Goal: Transaction & Acquisition: Obtain resource

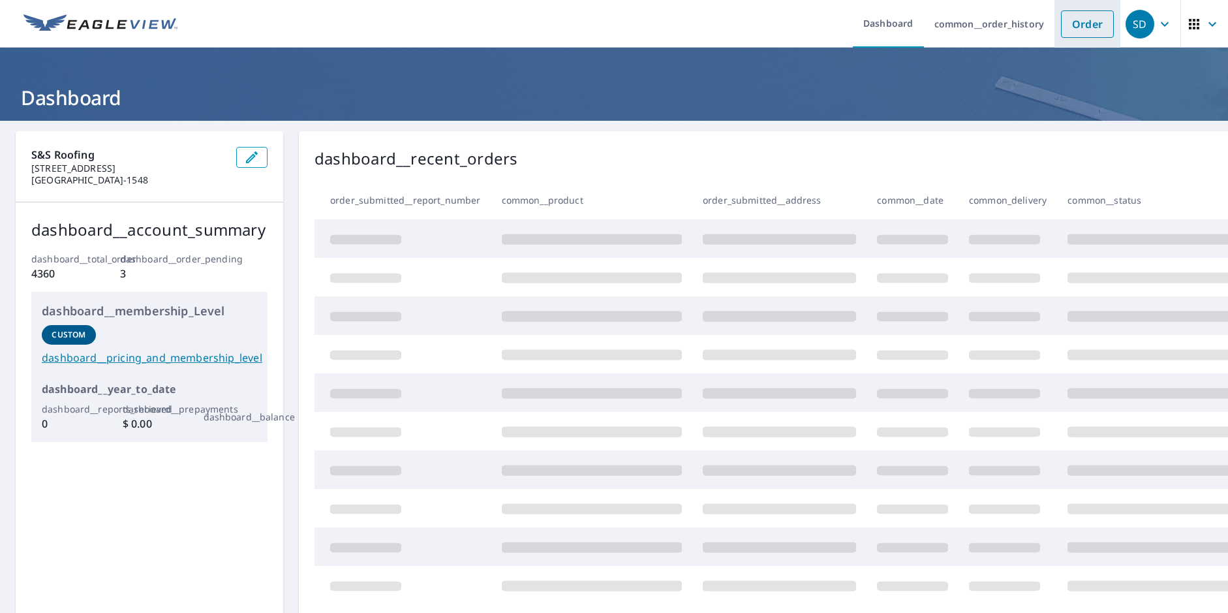
click at [1065, 26] on link "Order" at bounding box center [1087, 23] width 53 height 27
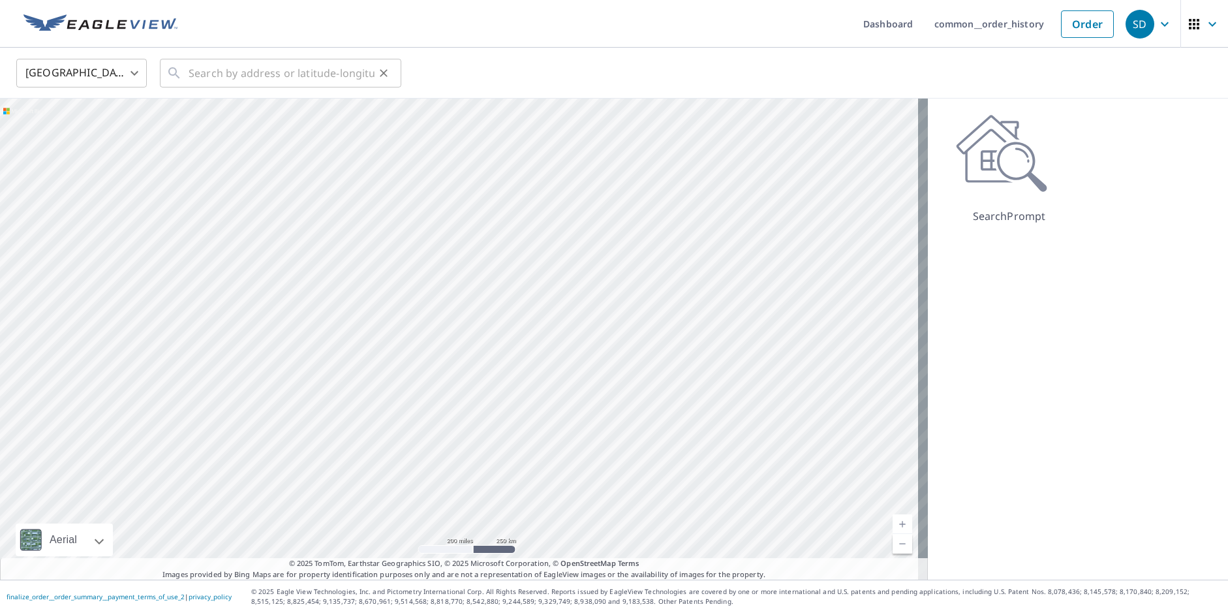
click at [188, 68] on div "​" at bounding box center [280, 73] width 241 height 29
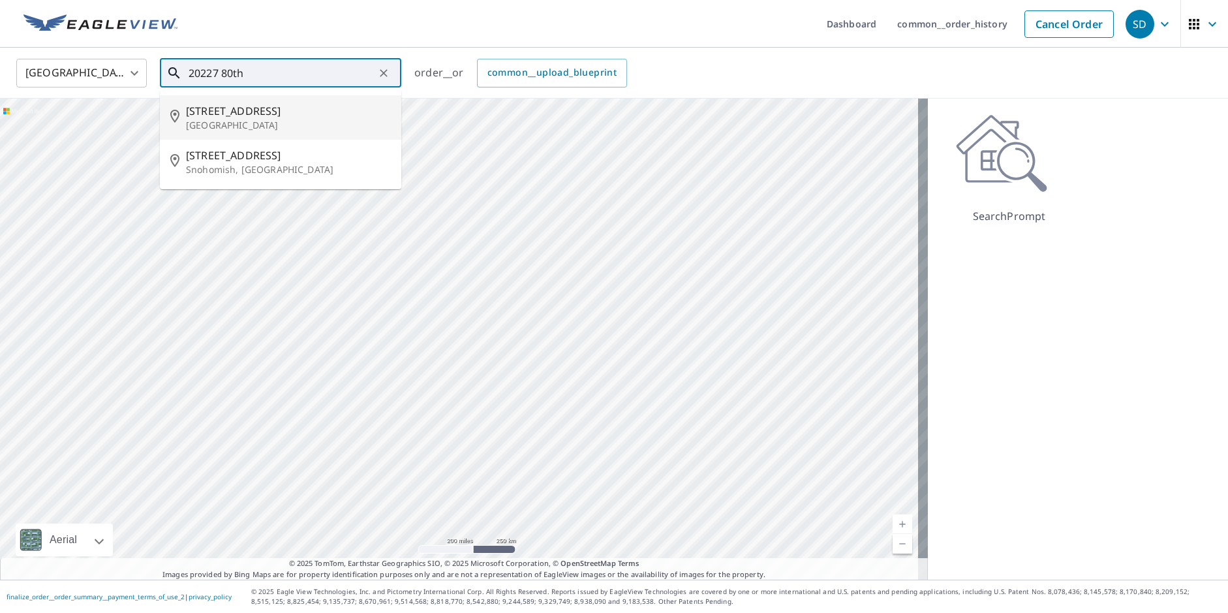
click at [228, 111] on span "[STREET_ADDRESS]" at bounding box center [288, 111] width 205 height 16
type input "[STREET_ADDRESS]"
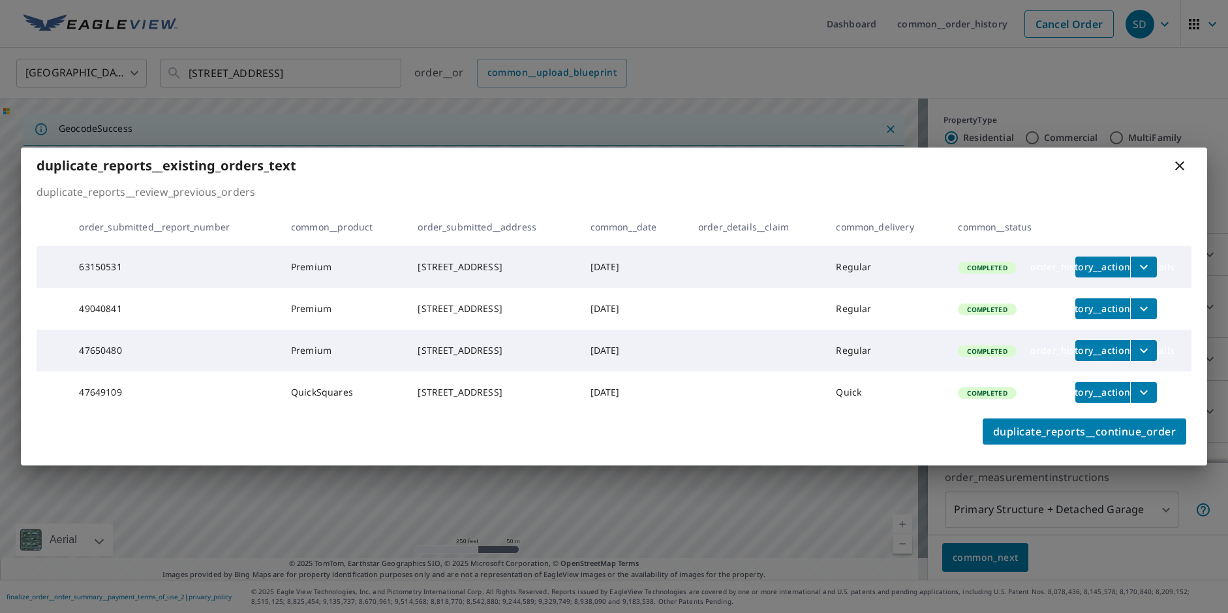
click at [1181, 161] on icon at bounding box center [1179, 165] width 9 height 9
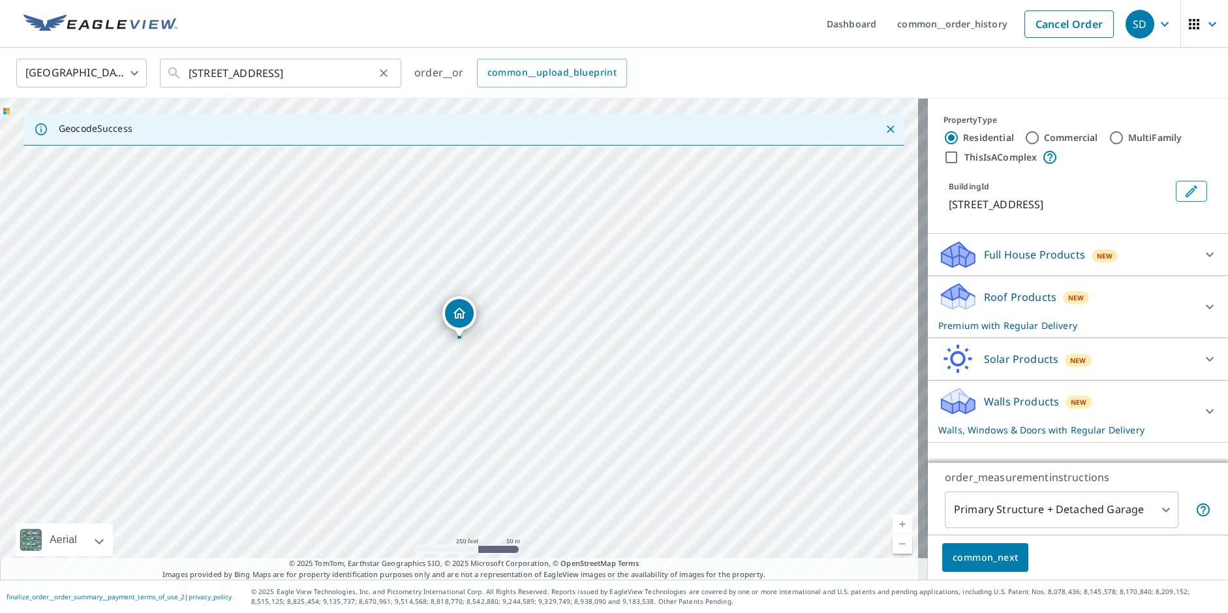
click at [384, 74] on icon "Clear" at bounding box center [383, 73] width 13 height 13
click at [962, 16] on link "common__order_history" at bounding box center [952, 24] width 131 height 48
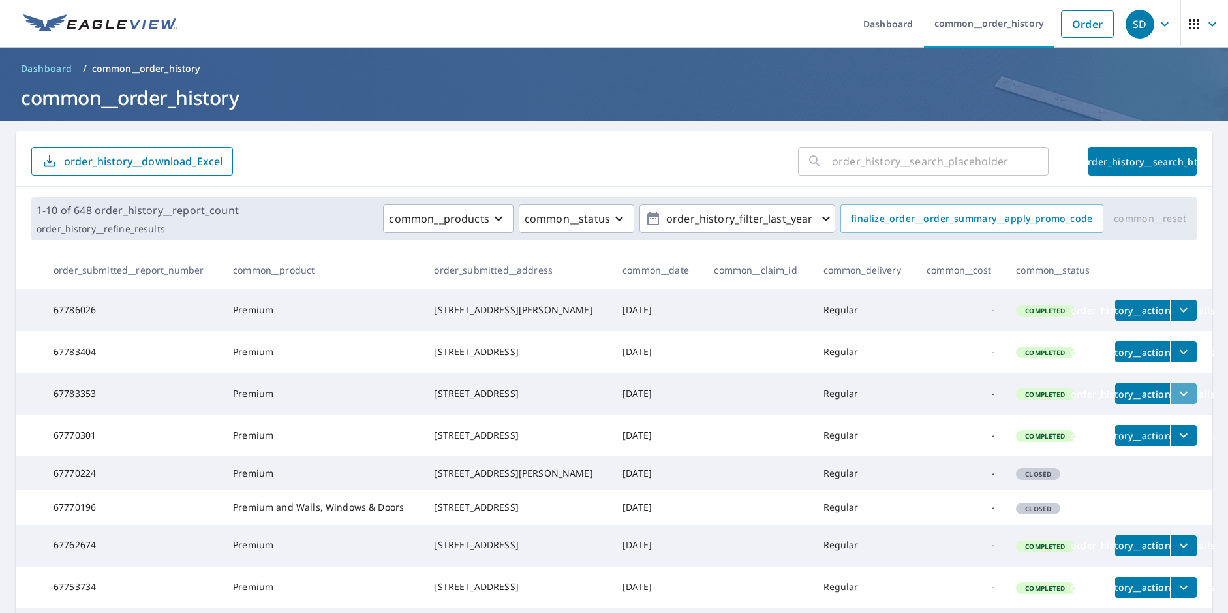
click at [1176, 401] on icon "filesDropdownBtn-67783353" at bounding box center [1184, 394] width 16 height 16
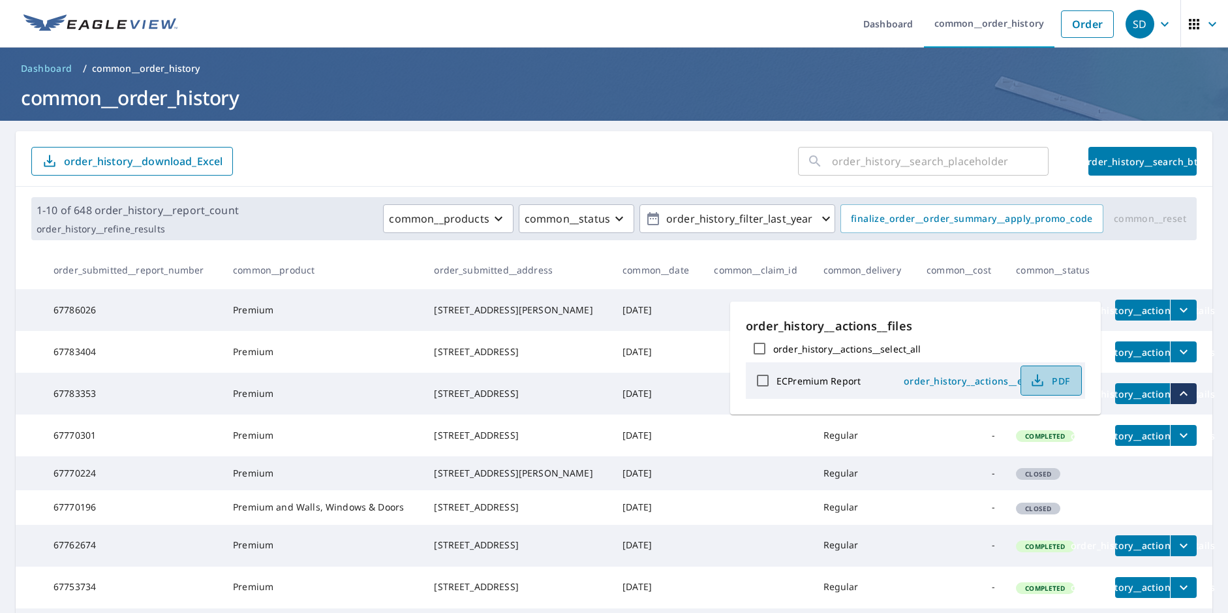
click at [1048, 374] on span "PDF" at bounding box center [1050, 380] width 42 height 16
